Goal: Information Seeking & Learning: Learn about a topic

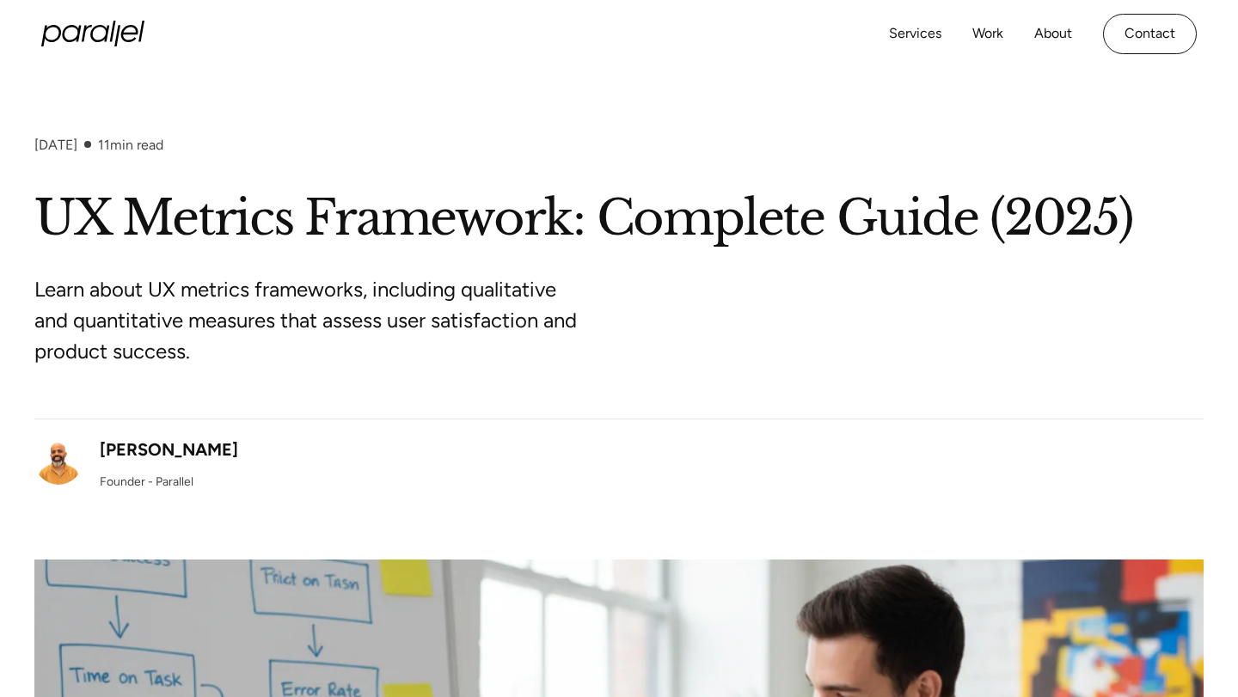
click at [346, 230] on h1 "UX Metrics Framework: Complete Guide (2025)" at bounding box center [618, 218] width 1169 height 63
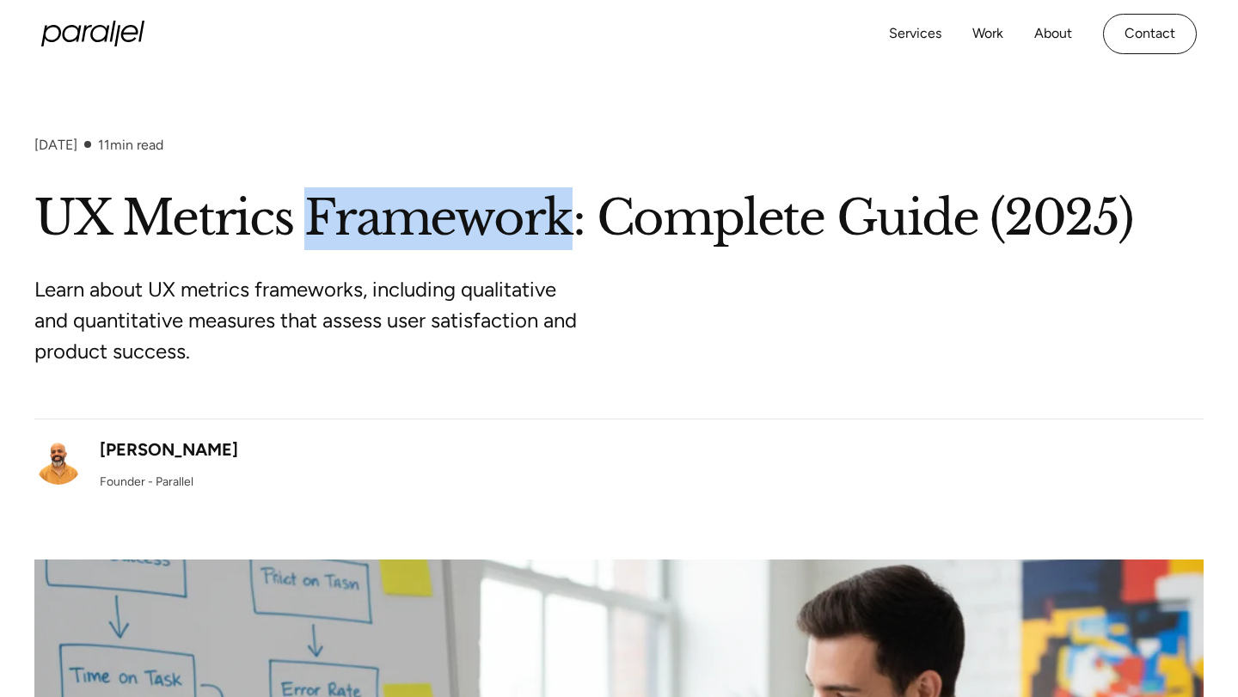
click at [346, 230] on h1 "UX Metrics Framework: Complete Guide (2025)" at bounding box center [618, 218] width 1169 height 63
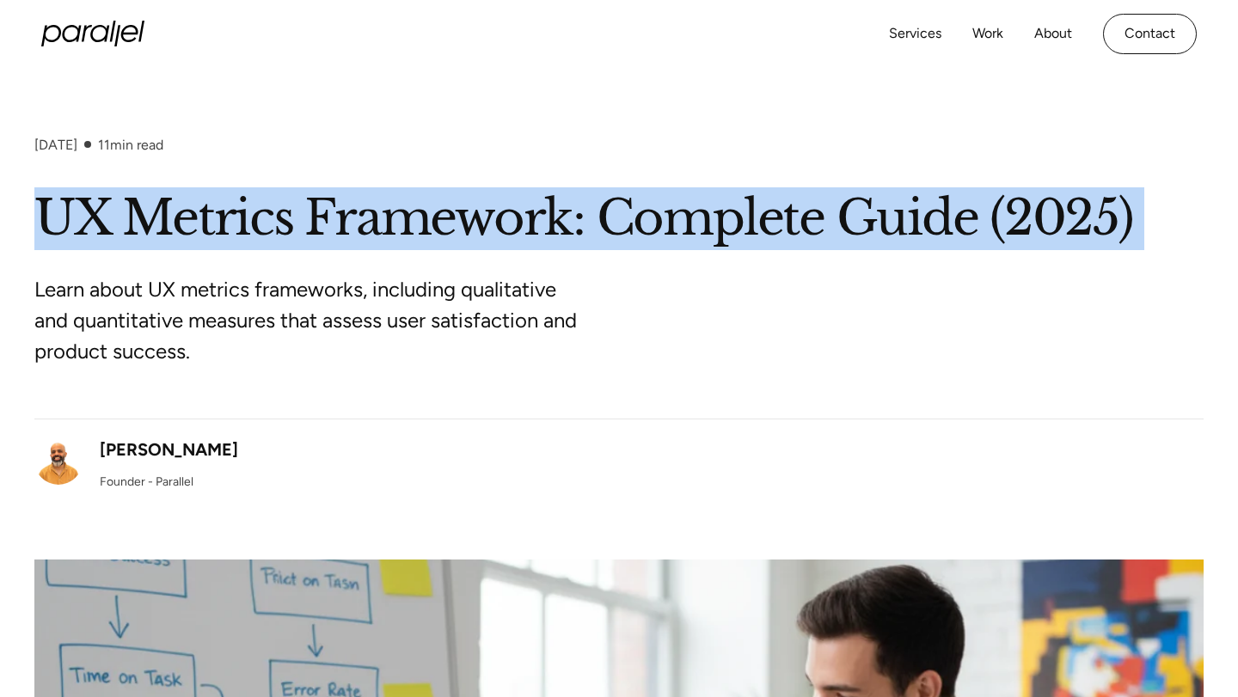
click at [346, 230] on h1 "UX Metrics Framework: Complete Guide (2025)" at bounding box center [618, 218] width 1169 height 63
copy h1 "UX Metrics Framework: Complete Guide (2025)"
click at [785, 128] on section "October 1, 2025 11 min read UX Metrics Framework: Complete Guide (2025) Learn a…" at bounding box center [619, 606] width 1238 height 1076
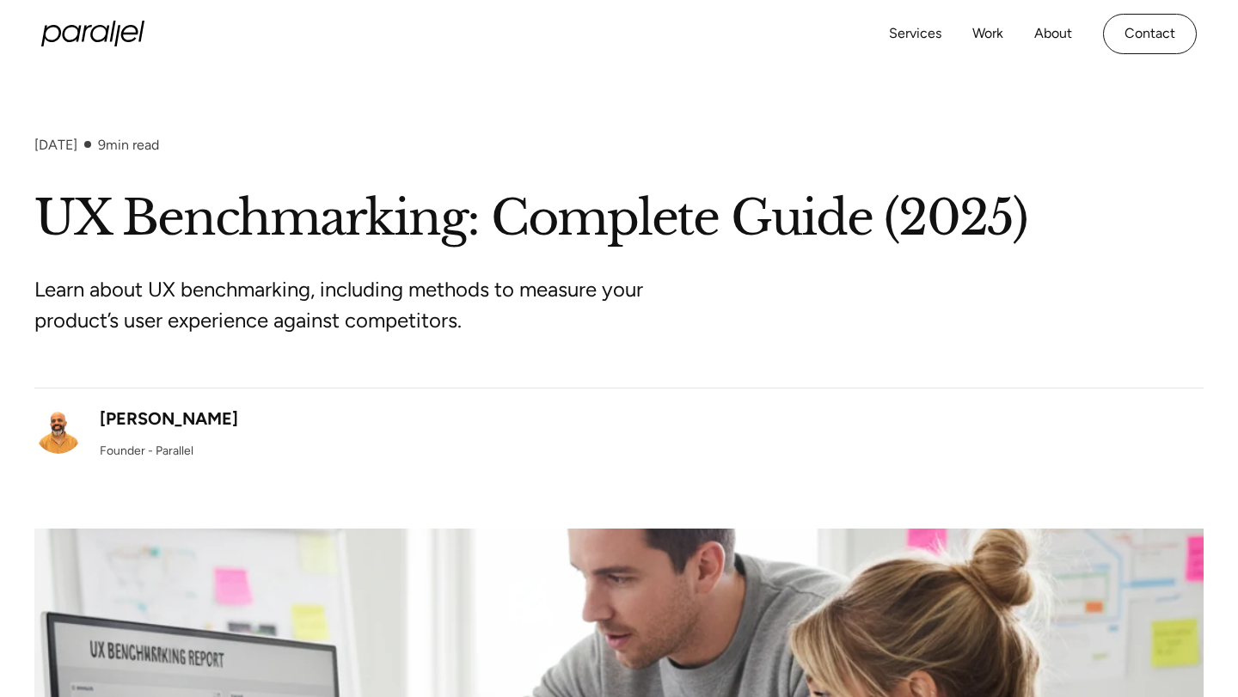
click at [183, 238] on h1 "UX Benchmarking: Complete Guide (2025)" at bounding box center [618, 218] width 1169 height 63
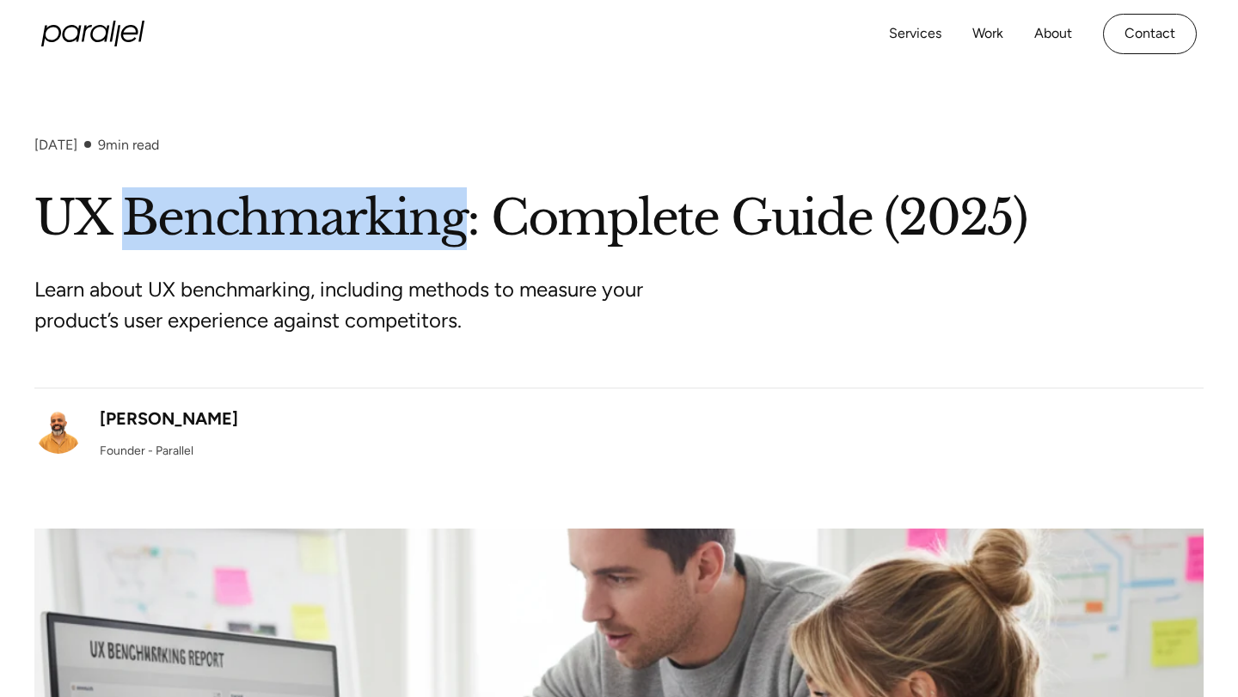
click at [183, 238] on h1 "UX Benchmarking: Complete Guide (2025)" at bounding box center [618, 218] width 1169 height 63
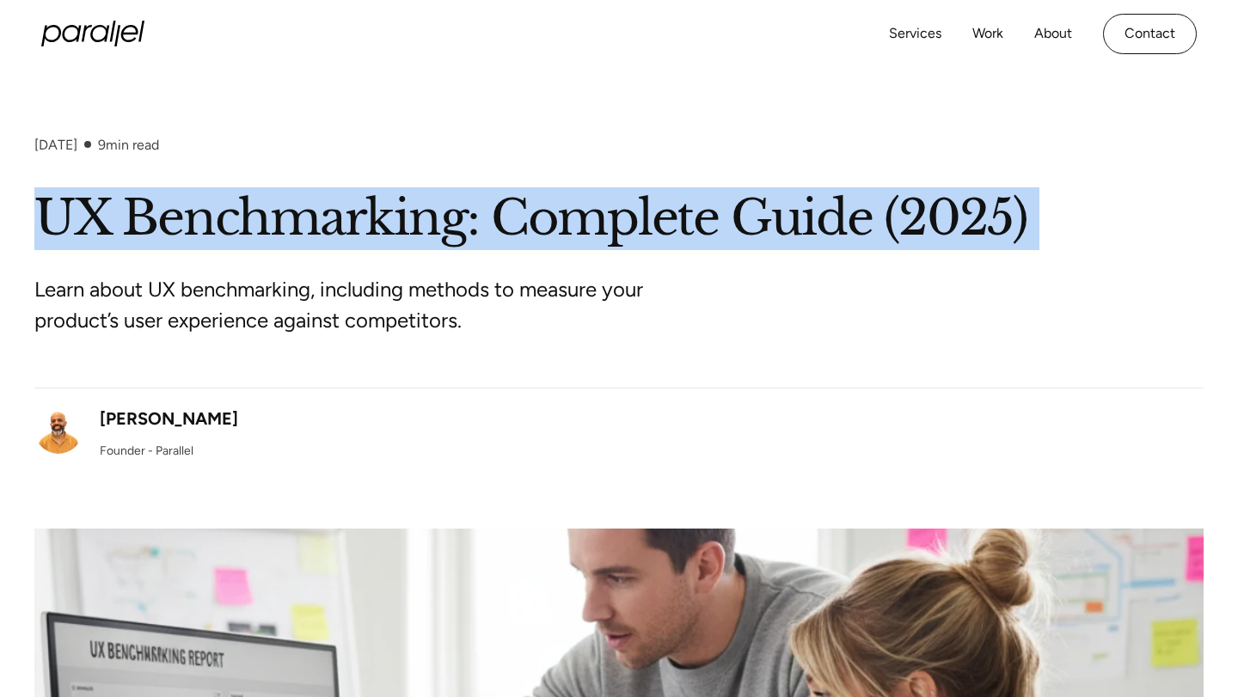
click at [183, 238] on h1 "UX Benchmarking: Complete Guide (2025)" at bounding box center [618, 218] width 1169 height 63
copy h1 "UX Benchmarking: Complete Guide (2025)"
